Goal: Task Accomplishment & Management: Manage account settings

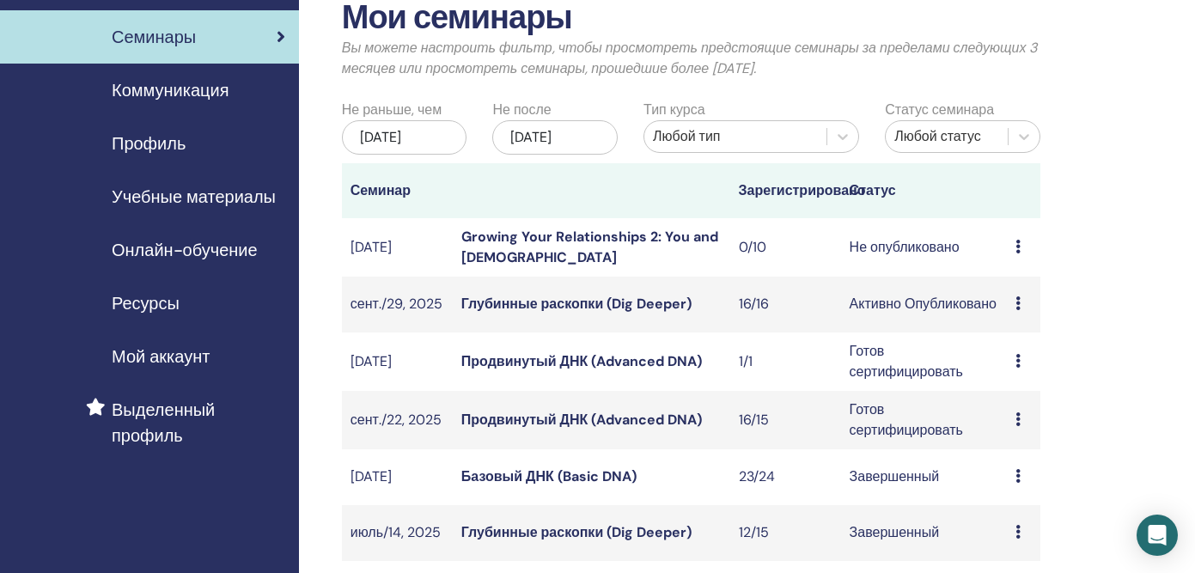
scroll to position [147, 0]
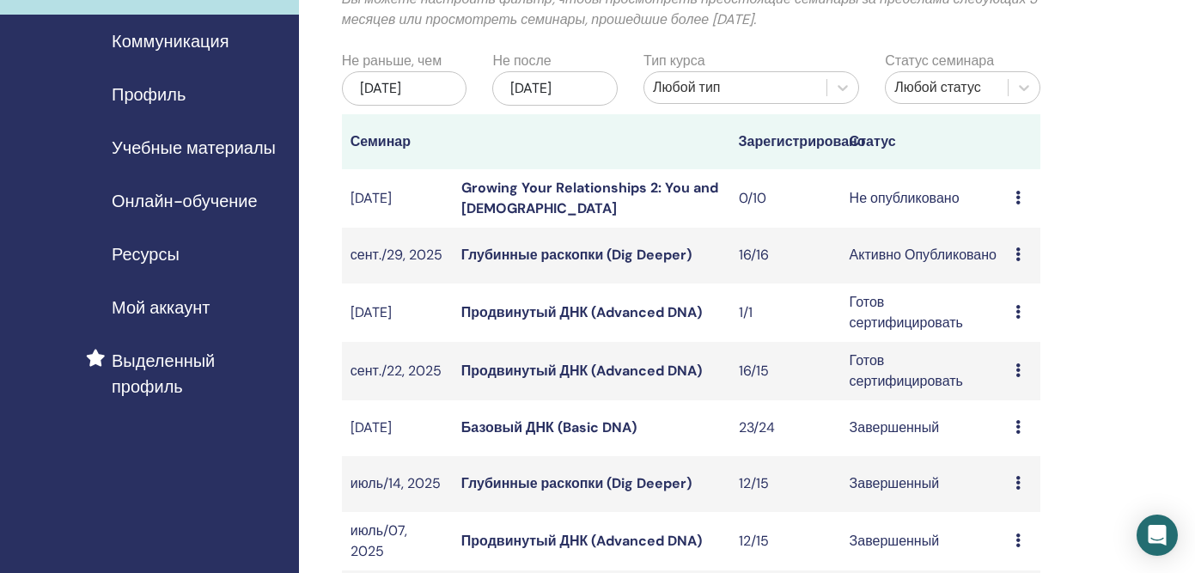
click at [508, 492] on link "Глубинные раскопки (Dig Deeper)" at bounding box center [576, 483] width 230 height 18
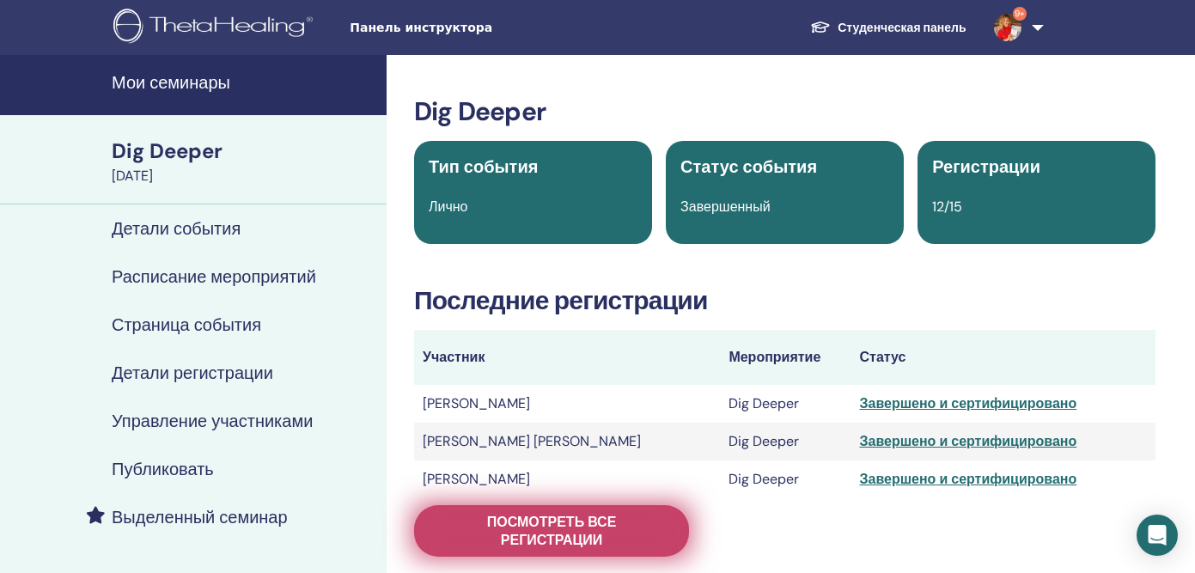
click at [588, 536] on span "Посмотреть все регистрации" at bounding box center [551, 531] width 232 height 36
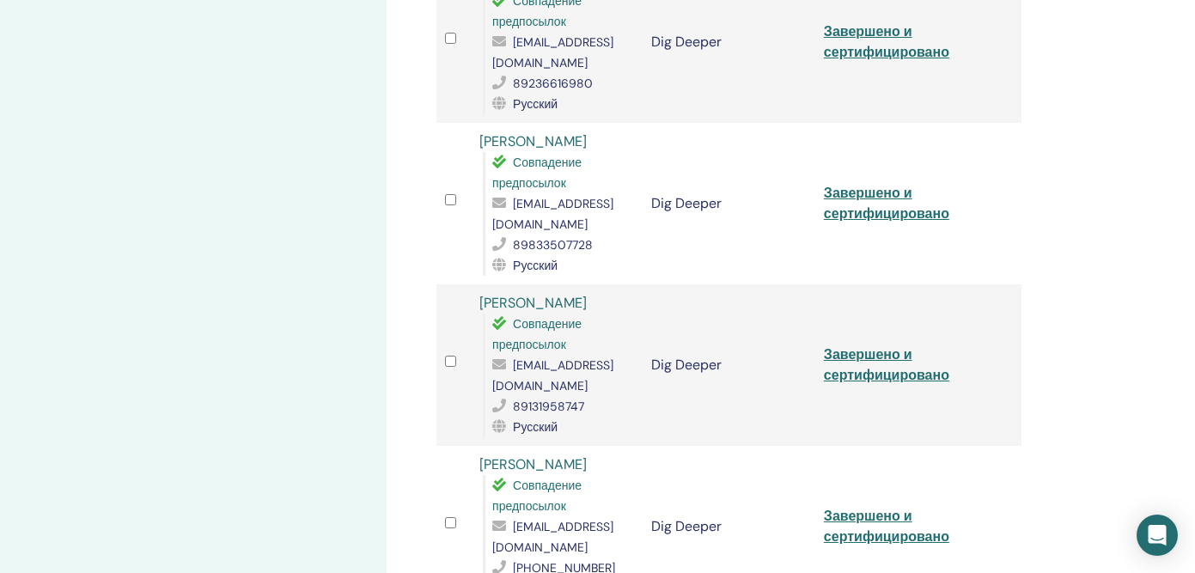
scroll to position [827, 0]
